Goal: Information Seeking & Learning: Learn about a topic

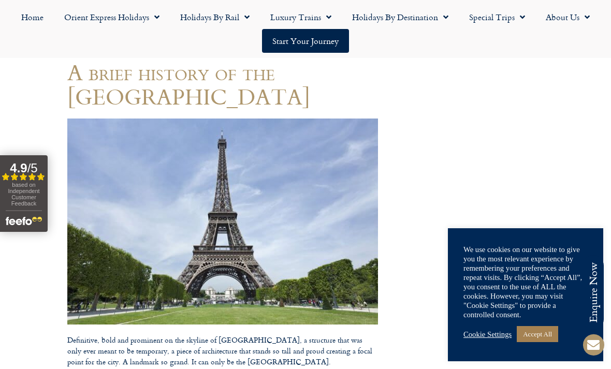
scroll to position [94, 0]
click at [586, 350] on span at bounding box center [593, 344] width 25 height 25
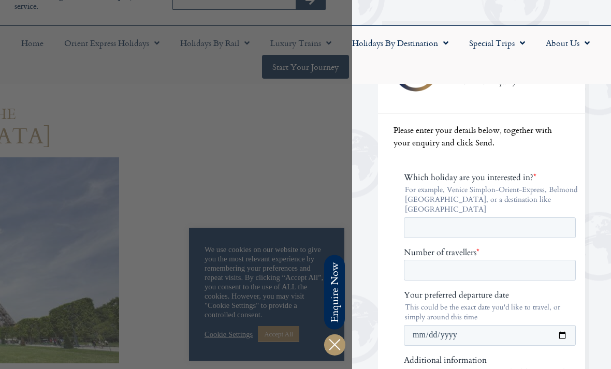
scroll to position [16, 0]
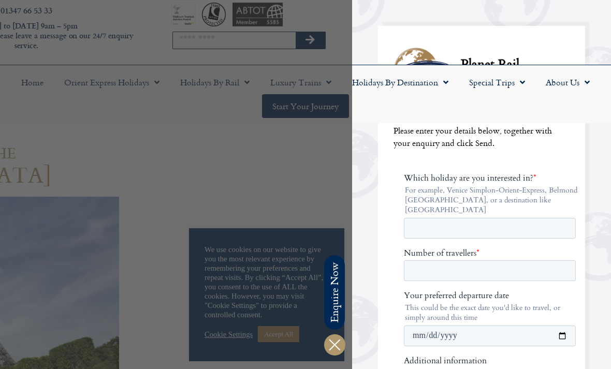
click at [336, 345] on icon at bounding box center [334, 344] width 25 height 25
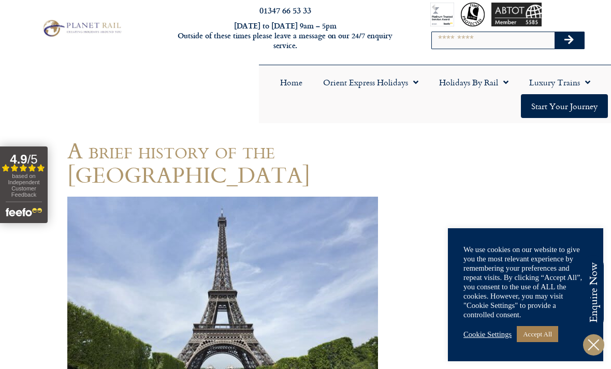
click at [329, 347] on div at bounding box center [305, 184] width 611 height 369
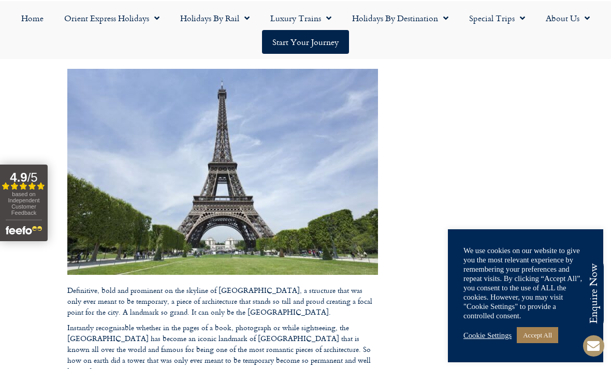
scroll to position [155, 0]
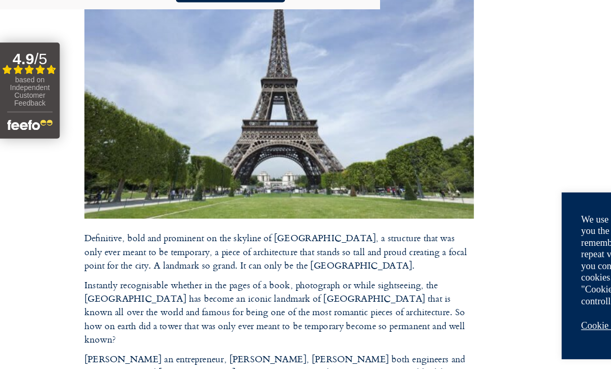
scroll to position [178, 0]
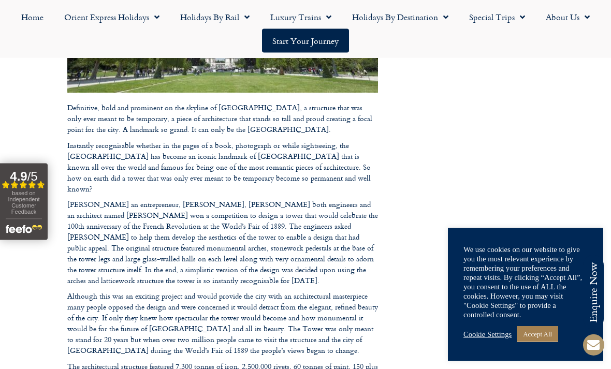
scroll to position [326, 0]
click at [55, 119] on footer "Call us on [PHONE_NUMBER] to enquire about our tailor made holidays by rail FUR…" at bounding box center [305, 350] width 611 height 1044
click at [85, 116] on footer "Call us on [PHONE_NUMBER] to enquire about our tailor made holidays by rail FUR…" at bounding box center [305, 350] width 611 height 1044
click at [92, 117] on footer "Call us on [PHONE_NUMBER] to enquire about our tailor made holidays by rail FUR…" at bounding box center [305, 350] width 611 height 1044
click at [79, 119] on footer "Call us on [PHONE_NUMBER] to enquire about our tailor made holidays by rail FUR…" at bounding box center [305, 350] width 611 height 1044
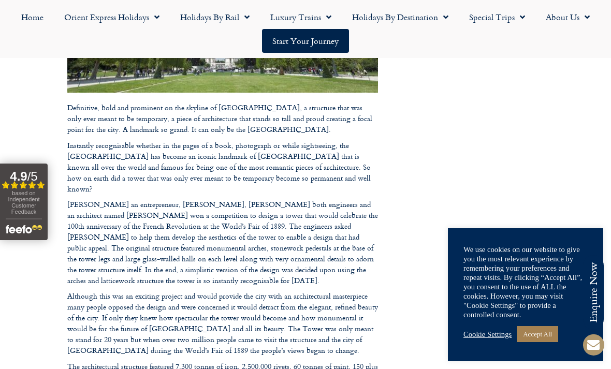
click at [89, 114] on footer "Call us on [PHONE_NUMBER] to enquire about our tailor made holidays by rail FUR…" at bounding box center [305, 350] width 611 height 1044
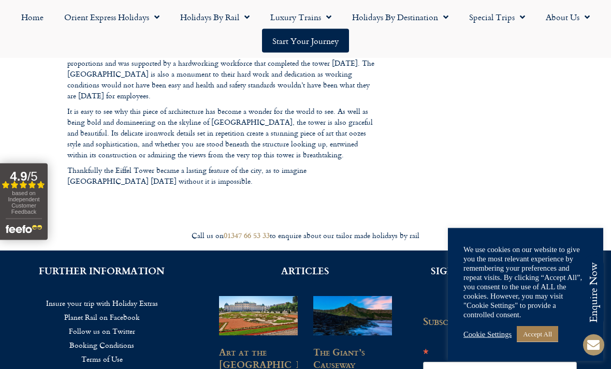
scroll to position [792, 0]
